Goal: Navigation & Orientation: Go to known website

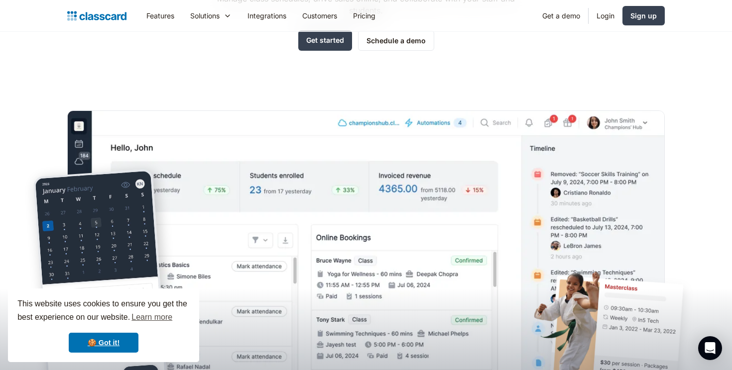
scroll to position [164, 0]
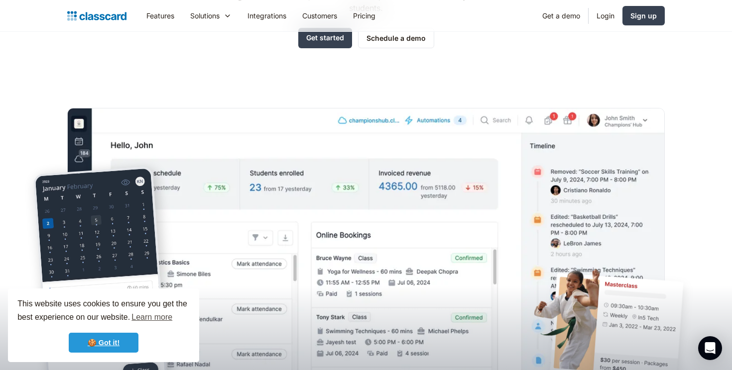
click at [110, 344] on link "🍪 Got it!" at bounding box center [104, 343] width 70 height 20
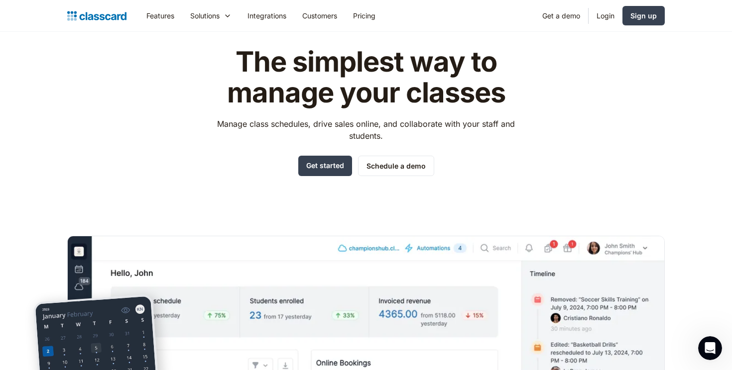
scroll to position [0, 0]
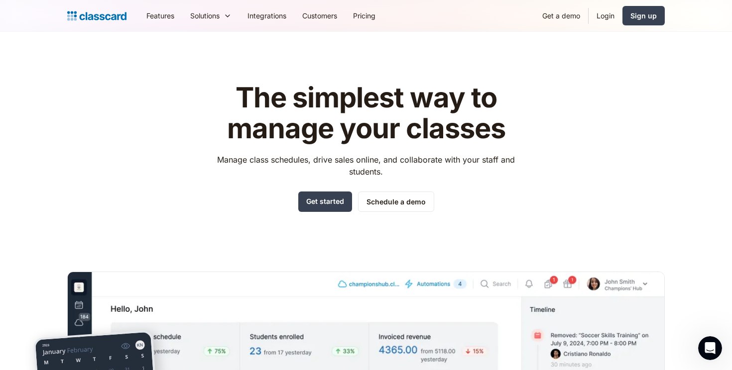
click at [91, 17] on img at bounding box center [96, 16] width 59 height 14
